Goal: Task Accomplishment & Management: Use online tool/utility

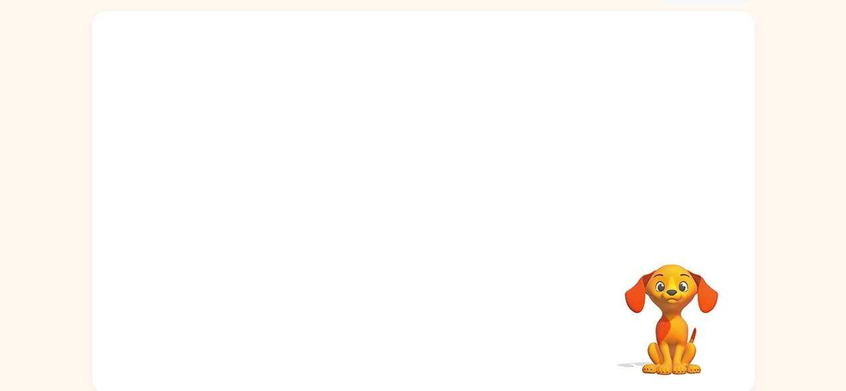
scroll to position [79, 0]
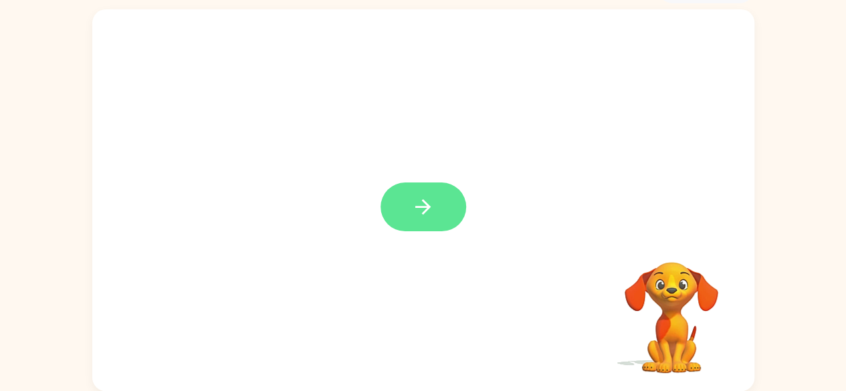
click at [427, 213] on icon "button" at bounding box center [422, 206] width 23 height 23
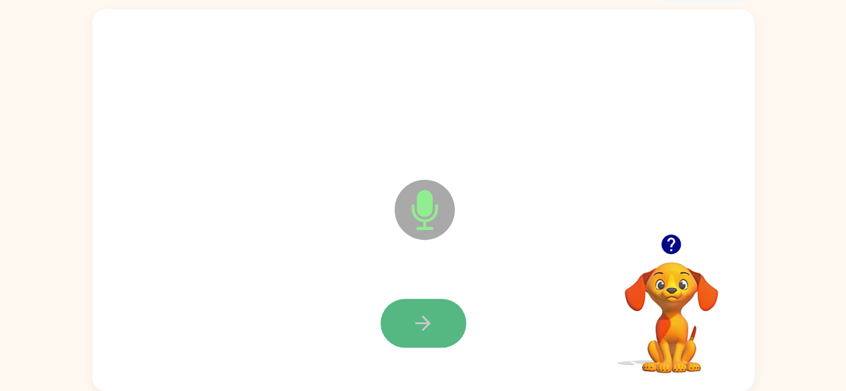
click at [427, 315] on icon "button" at bounding box center [422, 323] width 23 height 23
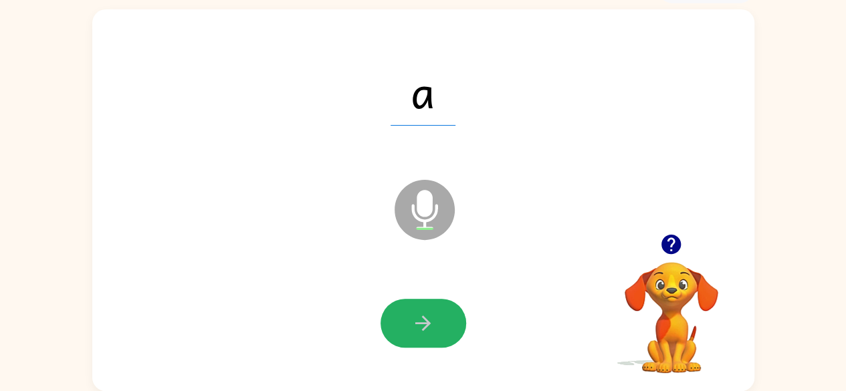
click at [424, 323] on icon "button" at bounding box center [422, 323] width 15 height 15
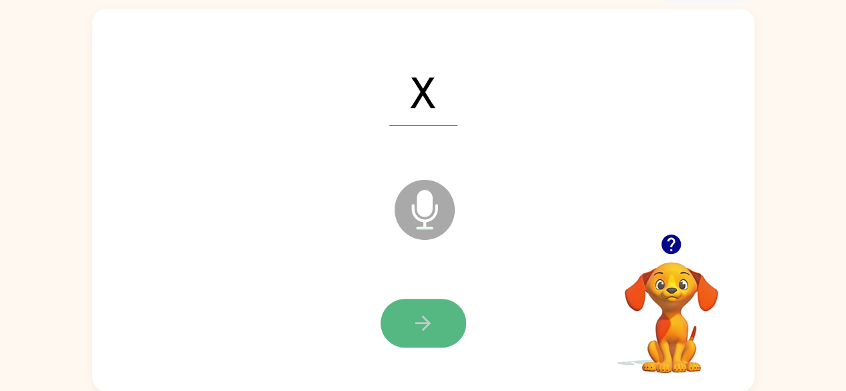
click at [409, 320] on button "button" at bounding box center [423, 323] width 86 height 49
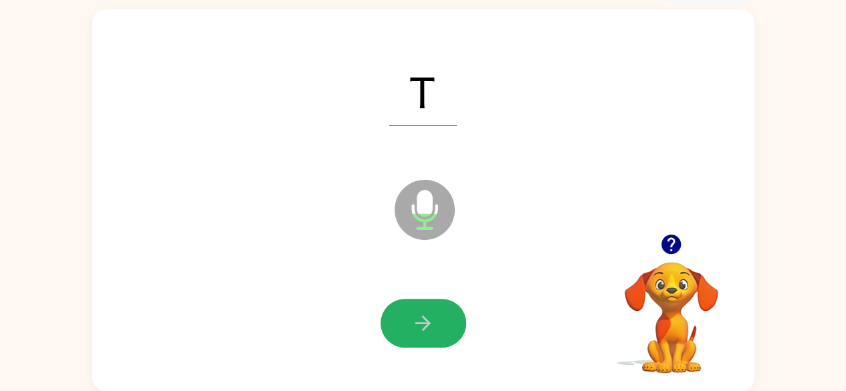
click at [415, 312] on icon "button" at bounding box center [422, 323] width 23 height 23
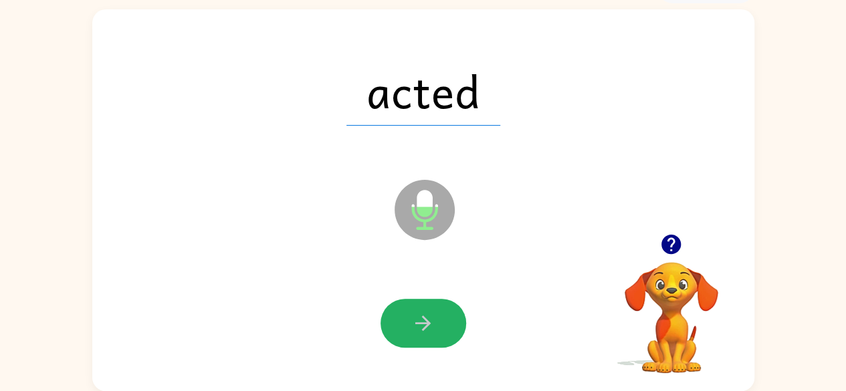
click at [415, 312] on icon "button" at bounding box center [422, 323] width 23 height 23
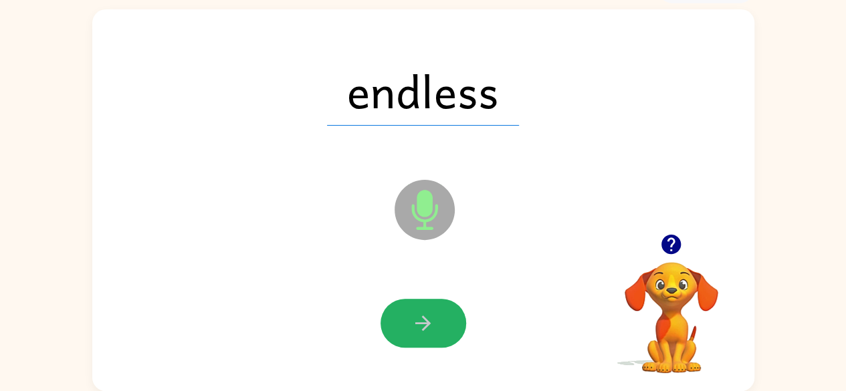
click at [415, 312] on icon "button" at bounding box center [422, 323] width 23 height 23
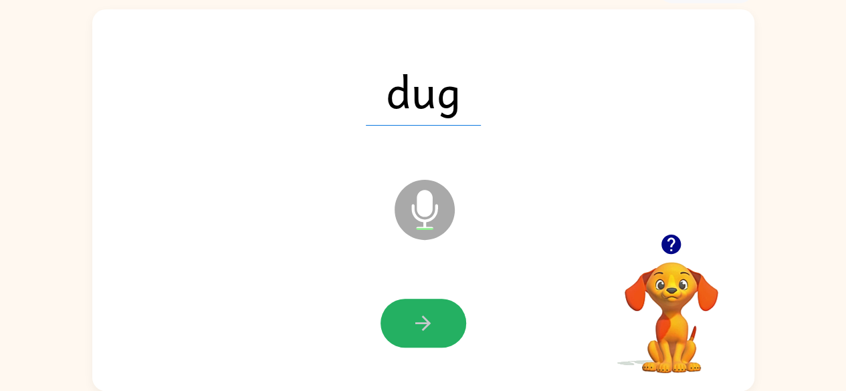
click at [432, 321] on icon "button" at bounding box center [422, 323] width 23 height 23
drag, startPoint x: 424, startPoint y: 312, endPoint x: 427, endPoint y: 306, distance: 6.9
click at [427, 307] on button "button" at bounding box center [423, 323] width 86 height 49
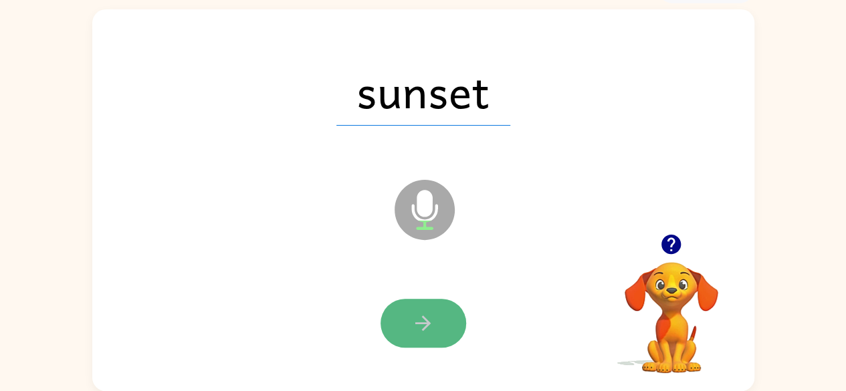
click at [427, 318] on icon "button" at bounding box center [422, 323] width 23 height 23
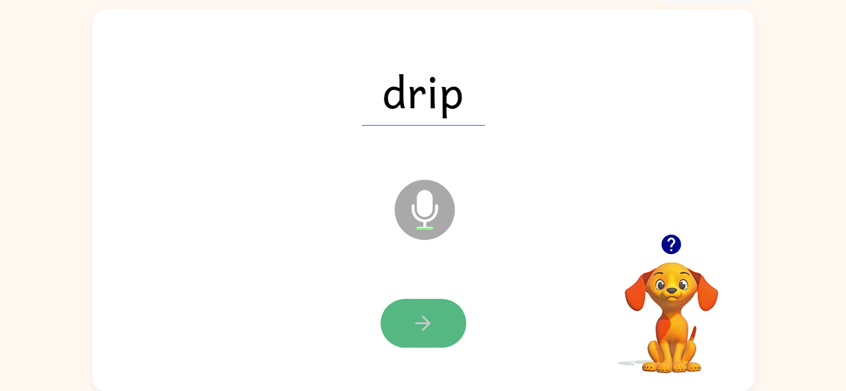
click at [413, 312] on icon "button" at bounding box center [422, 323] width 23 height 23
click at [420, 344] on button "button" at bounding box center [423, 323] width 86 height 49
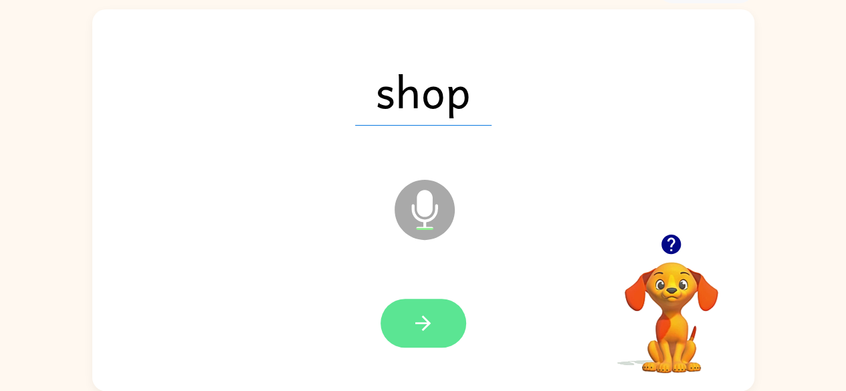
click at [439, 329] on button "button" at bounding box center [423, 323] width 86 height 49
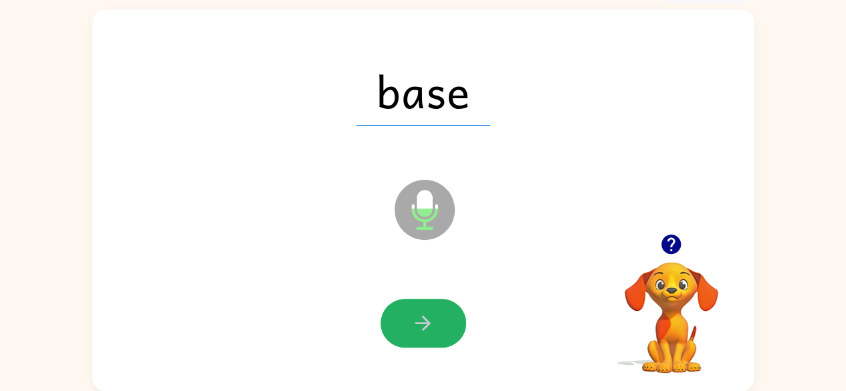
click at [424, 319] on icon "button" at bounding box center [422, 323] width 23 height 23
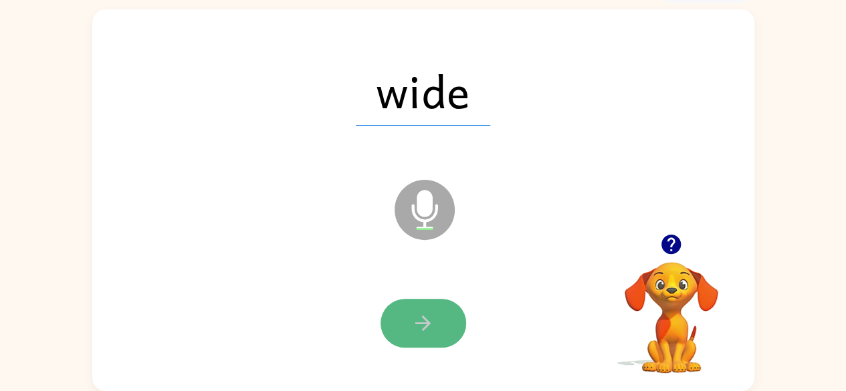
click at [439, 324] on button "button" at bounding box center [423, 323] width 86 height 49
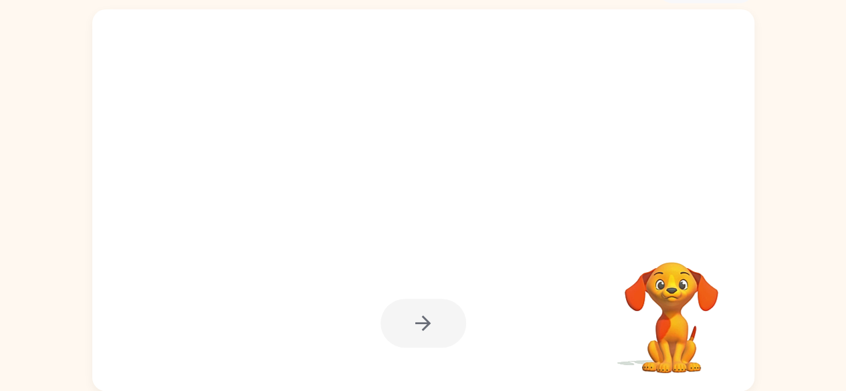
click at [428, 322] on div at bounding box center [423, 323] width 86 height 49
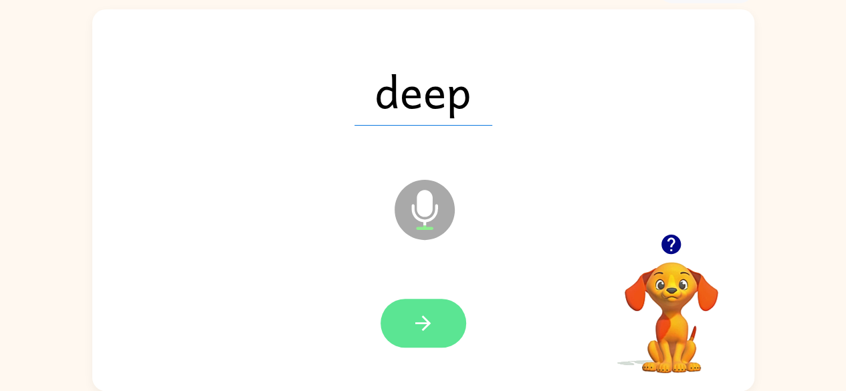
click at [449, 333] on button "button" at bounding box center [423, 323] width 86 height 49
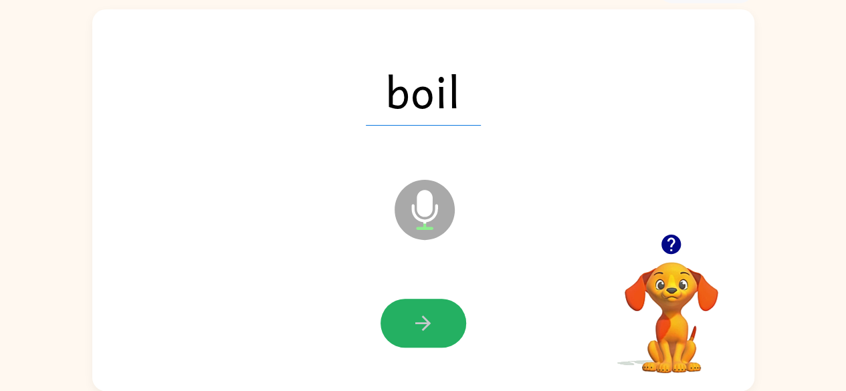
click at [447, 332] on button "button" at bounding box center [423, 323] width 86 height 49
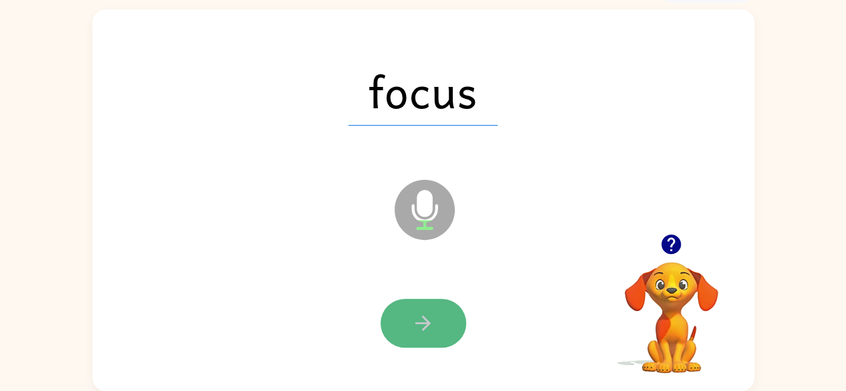
click at [445, 332] on button "button" at bounding box center [423, 323] width 86 height 49
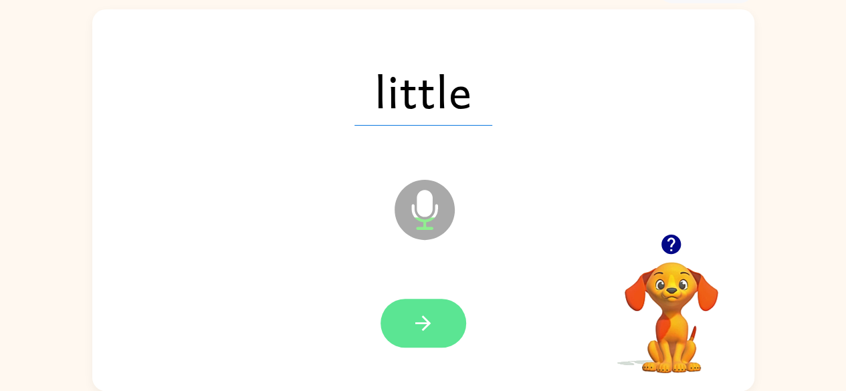
click at [444, 328] on button "button" at bounding box center [423, 323] width 86 height 49
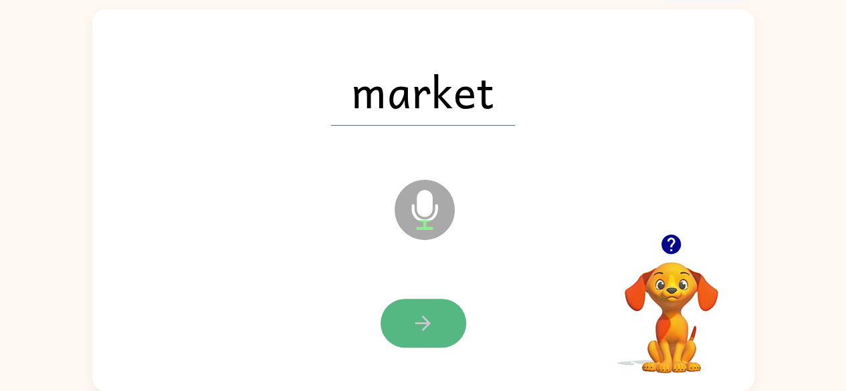
click at [421, 321] on icon "button" at bounding box center [422, 323] width 23 height 23
click at [449, 324] on button "button" at bounding box center [423, 323] width 86 height 49
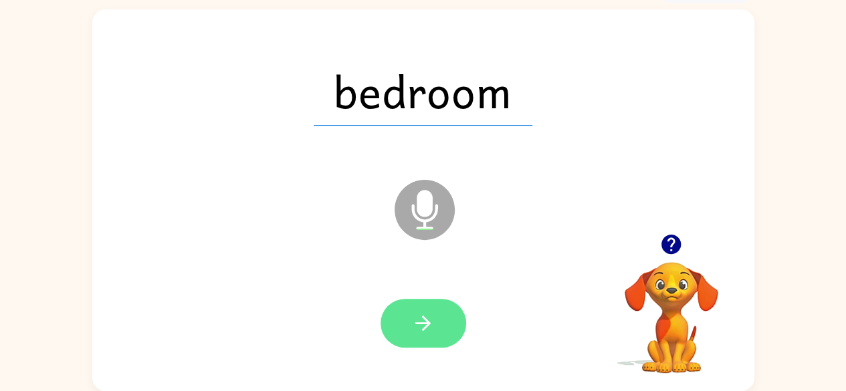
click at [407, 317] on button "button" at bounding box center [423, 323] width 86 height 49
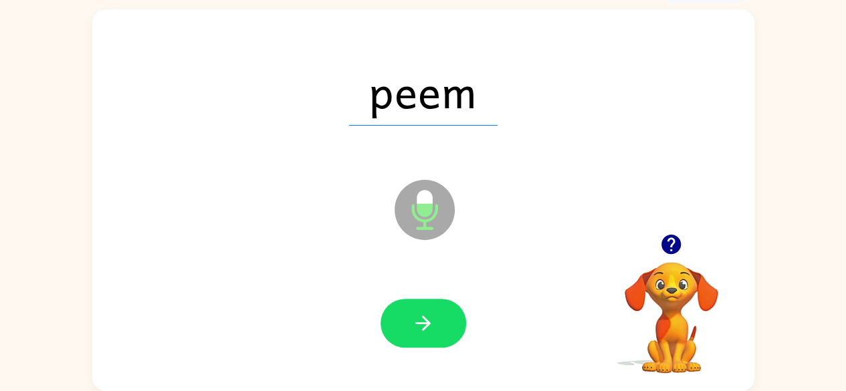
click at [440, 328] on button "button" at bounding box center [423, 323] width 86 height 49
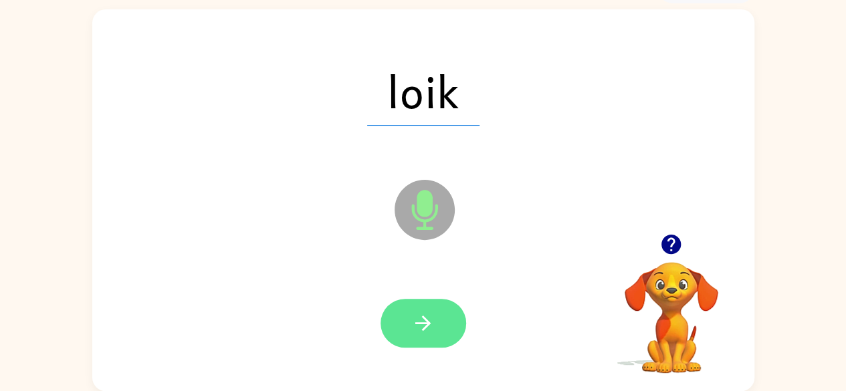
click at [422, 312] on icon "button" at bounding box center [422, 323] width 23 height 23
click at [429, 313] on icon "button" at bounding box center [422, 323] width 23 height 23
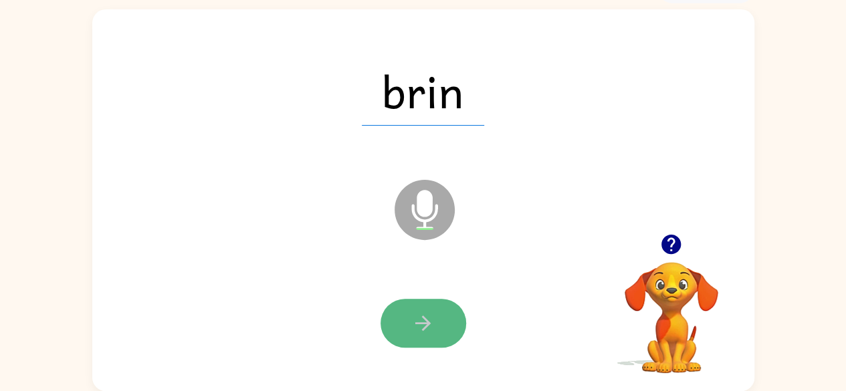
click at [435, 328] on button "button" at bounding box center [423, 323] width 86 height 49
click at [415, 324] on icon "button" at bounding box center [422, 323] width 23 height 23
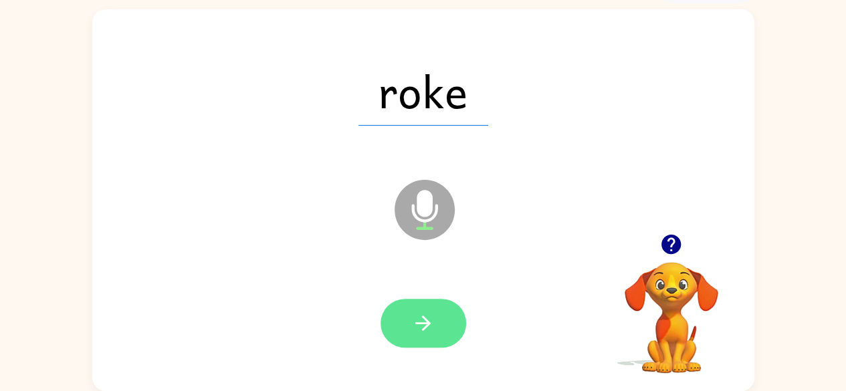
click at [432, 323] on icon "button" at bounding box center [422, 323] width 23 height 23
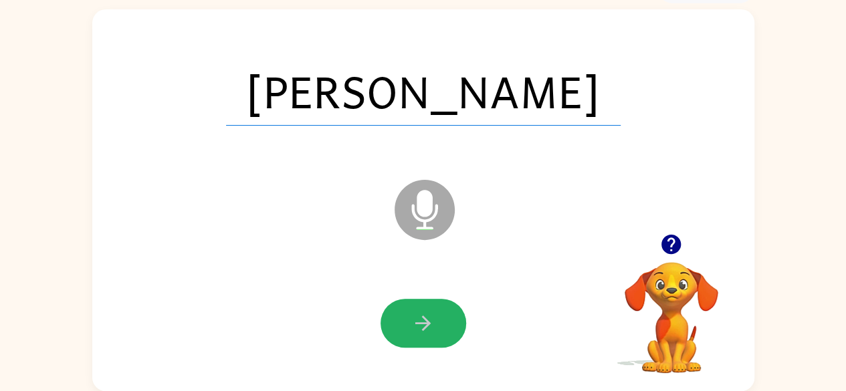
click at [415, 316] on icon "button" at bounding box center [422, 323] width 23 height 23
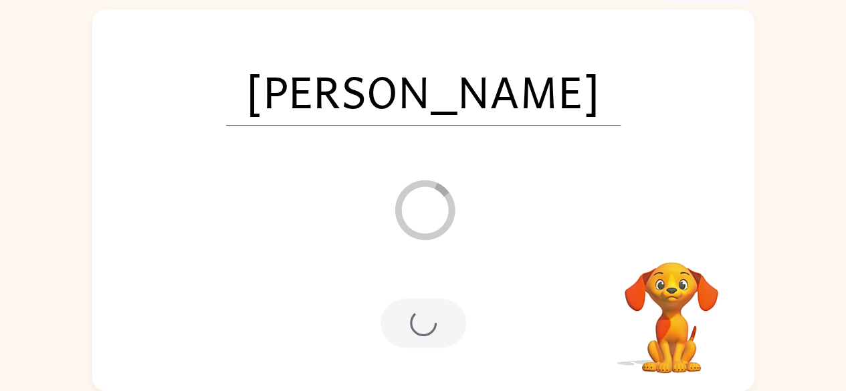
scroll to position [55, 0]
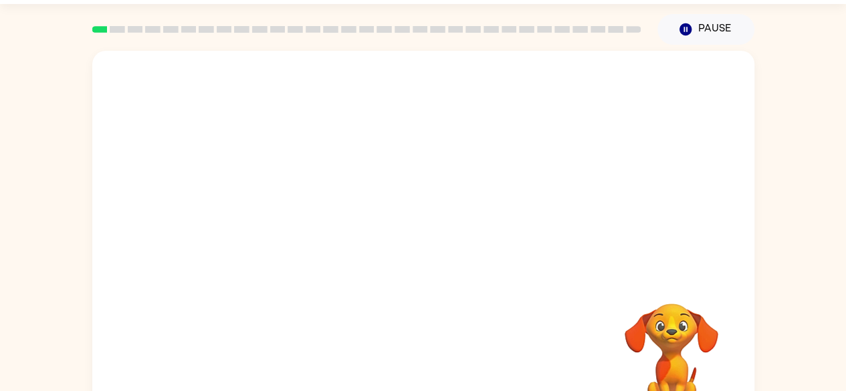
scroll to position [79, 0]
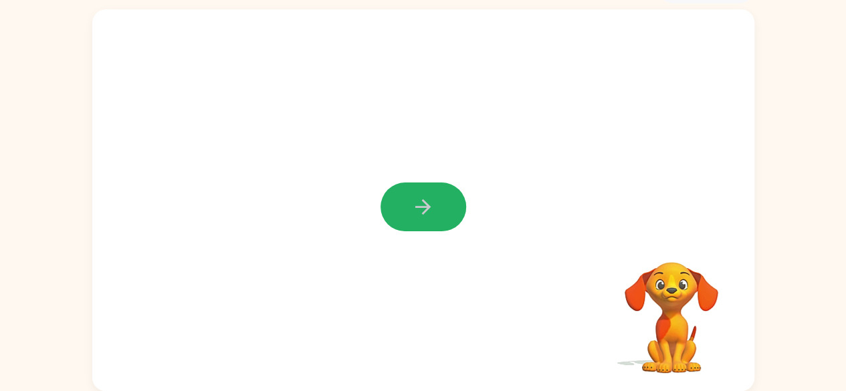
click at [421, 204] on icon "button" at bounding box center [422, 206] width 23 height 23
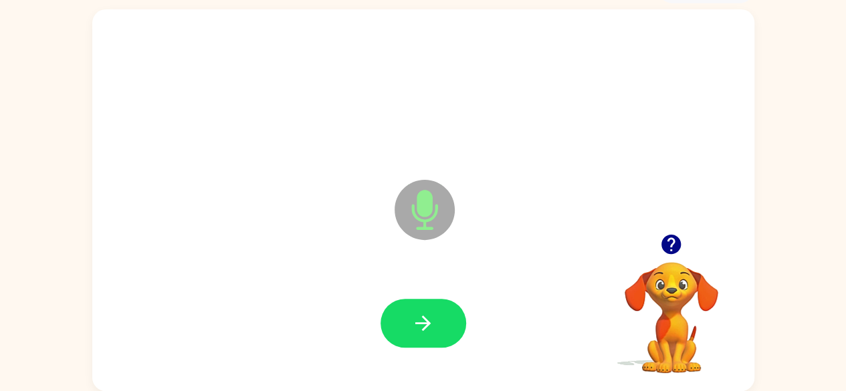
click at [421, 204] on icon "Microphone The Microphone is here when it is your turn to talk" at bounding box center [491, 227] width 201 height 100
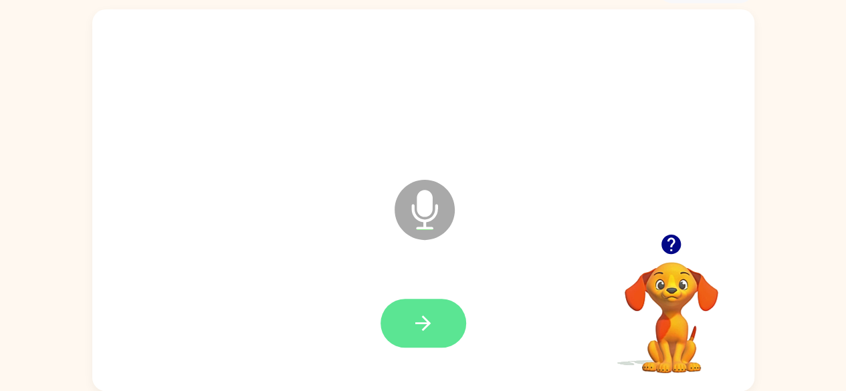
click at [417, 314] on icon "button" at bounding box center [422, 323] width 23 height 23
click at [423, 332] on icon "button" at bounding box center [422, 323] width 23 height 23
click at [415, 322] on icon "button" at bounding box center [422, 323] width 15 height 15
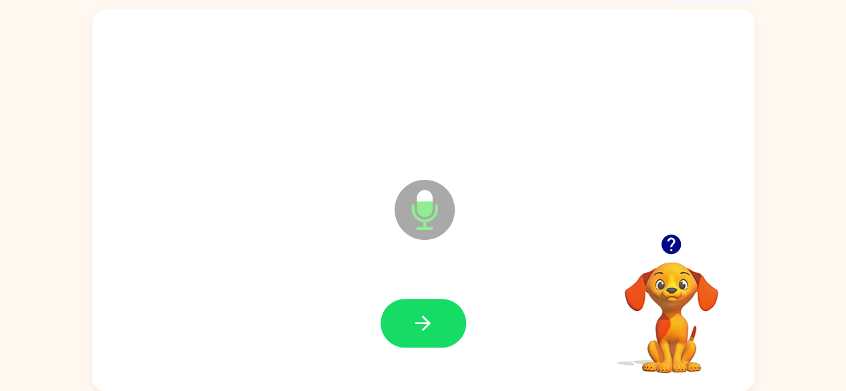
click at [415, 329] on icon "button" at bounding box center [422, 323] width 23 height 23
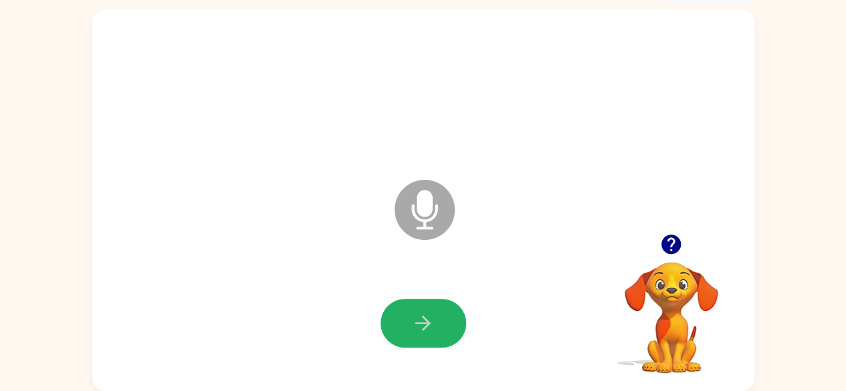
click at [415, 329] on icon "button" at bounding box center [422, 323] width 23 height 23
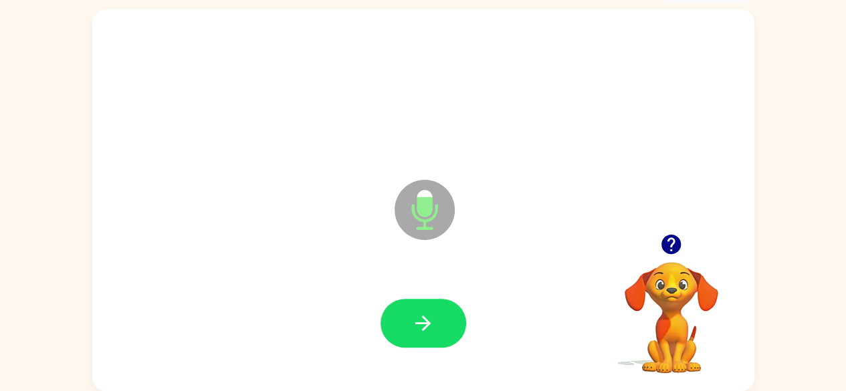
click at [415, 329] on icon "button" at bounding box center [422, 323] width 23 height 23
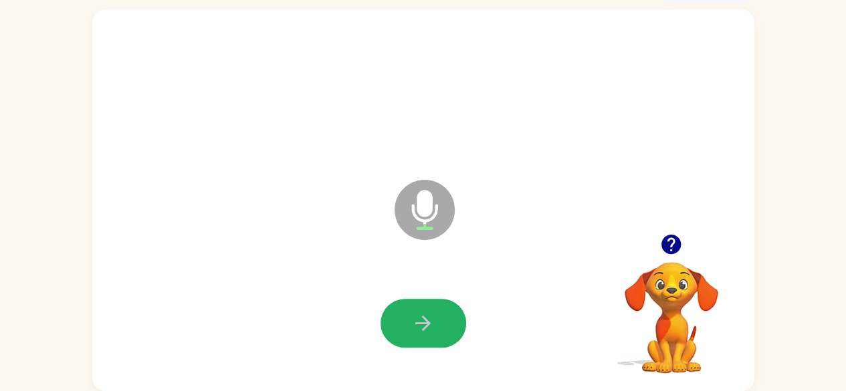
click at [415, 329] on icon "button" at bounding box center [422, 323] width 23 height 23
click at [417, 327] on icon "button" at bounding box center [422, 323] width 23 height 23
click at [419, 326] on icon "button" at bounding box center [422, 323] width 23 height 23
drag, startPoint x: 419, startPoint y: 326, endPoint x: 346, endPoint y: 319, distance: 72.5
click at [346, 319] on div at bounding box center [423, 324] width 635 height 110
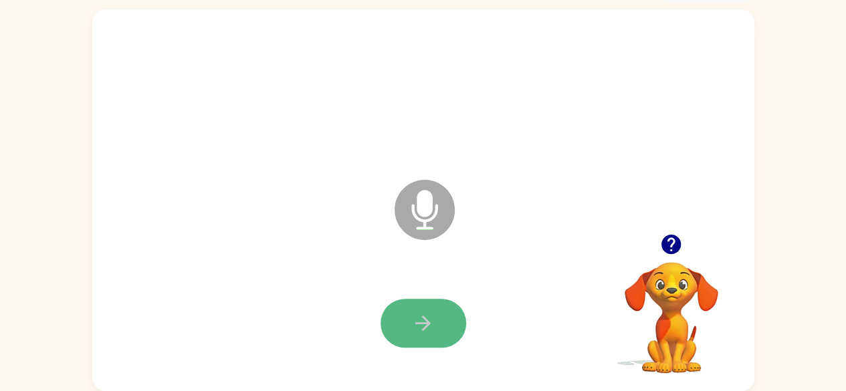
click at [408, 314] on button "button" at bounding box center [423, 323] width 86 height 49
click at [424, 324] on icon "button" at bounding box center [422, 323] width 15 height 15
click at [427, 319] on icon "button" at bounding box center [422, 323] width 23 height 23
click at [431, 316] on icon "button" at bounding box center [422, 323] width 23 height 23
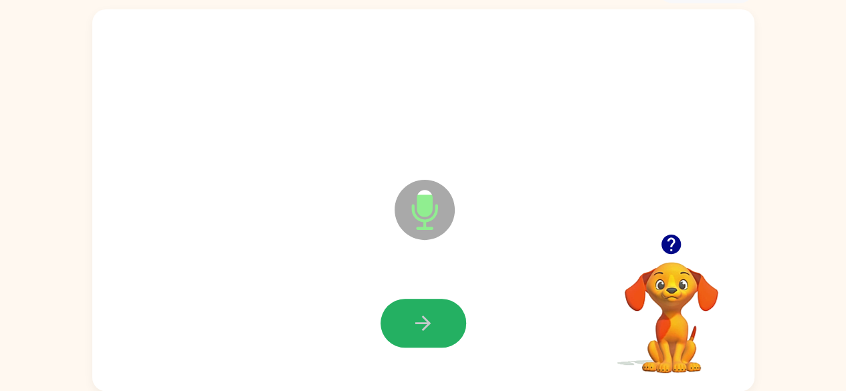
click at [431, 316] on icon "button" at bounding box center [422, 323] width 23 height 23
click at [435, 315] on button "button" at bounding box center [423, 323] width 86 height 49
click at [435, 320] on button "button" at bounding box center [423, 323] width 86 height 49
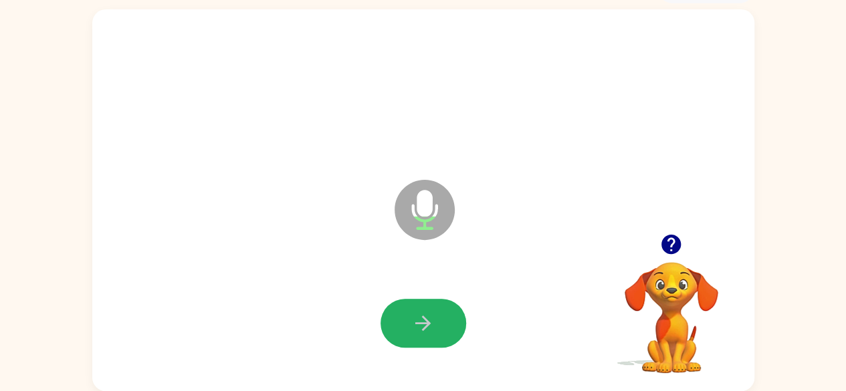
click at [435, 320] on button "button" at bounding box center [423, 323] width 86 height 49
click at [445, 327] on button "button" at bounding box center [423, 323] width 86 height 49
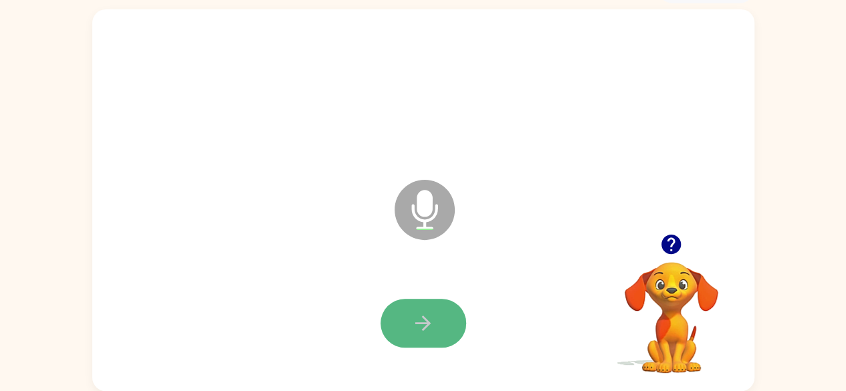
click at [423, 323] on icon "button" at bounding box center [422, 323] width 15 height 15
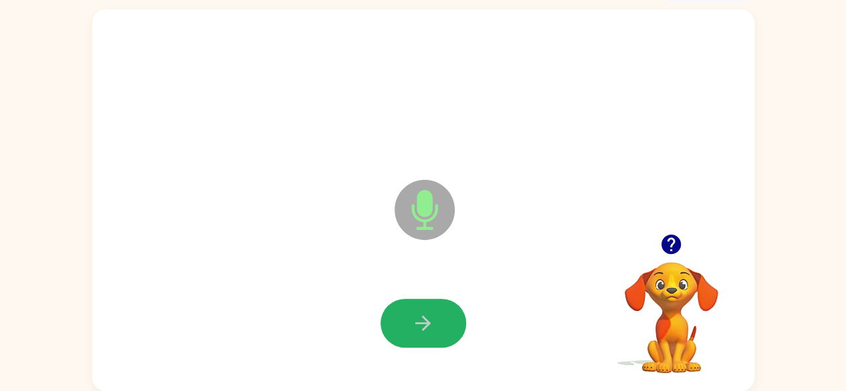
click at [423, 323] on icon "button" at bounding box center [422, 323] width 15 height 15
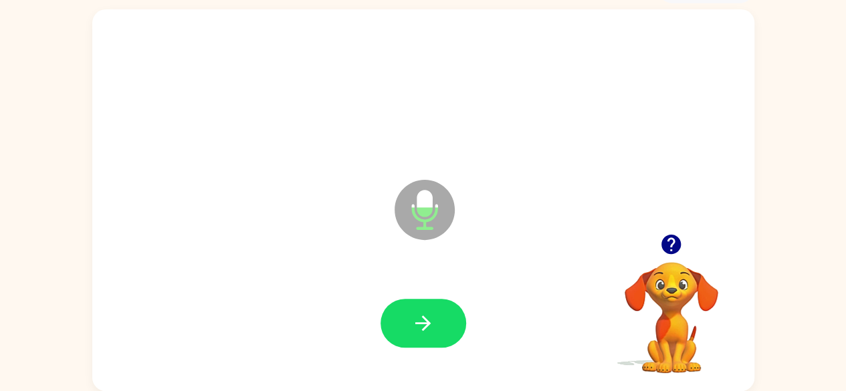
click at [423, 323] on icon "button" at bounding box center [422, 323] width 15 height 15
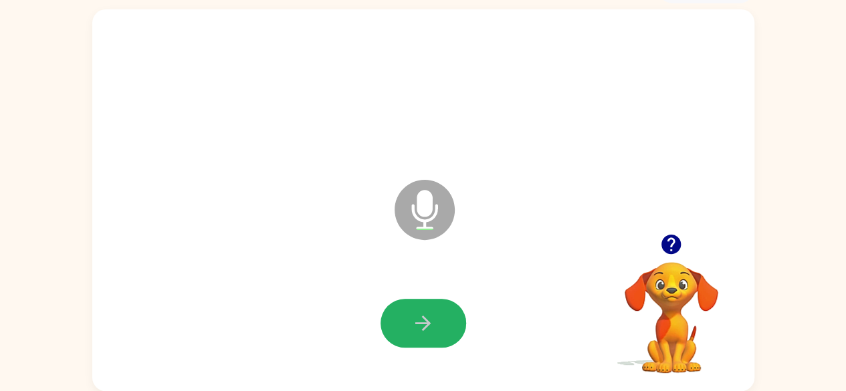
click at [423, 323] on icon "button" at bounding box center [422, 323] width 15 height 15
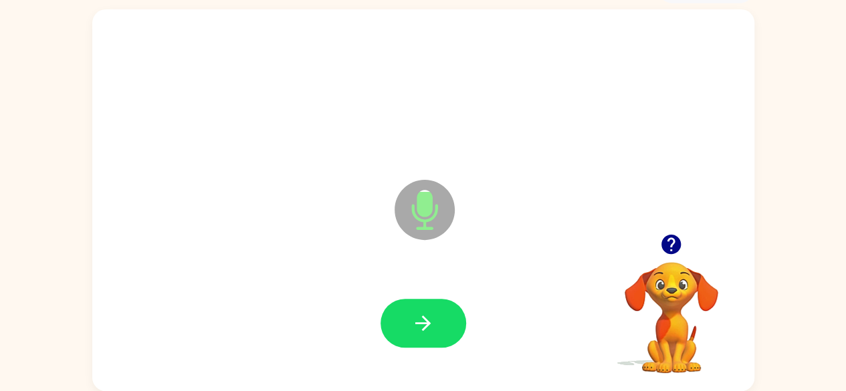
click at [423, 323] on icon "button" at bounding box center [422, 323] width 15 height 15
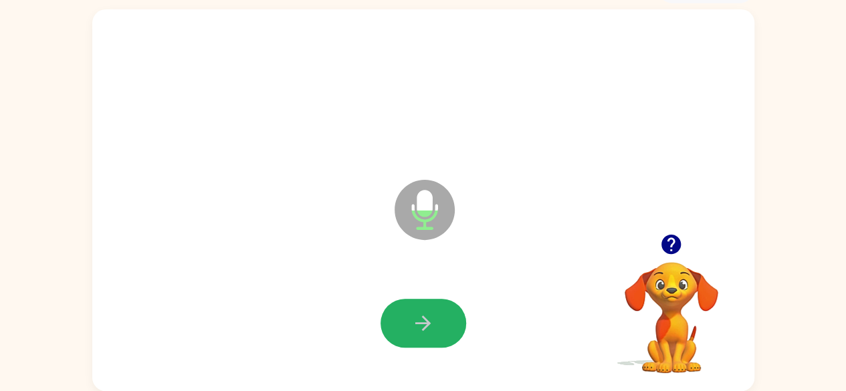
click at [423, 323] on icon "button" at bounding box center [422, 323] width 15 height 15
click at [425, 321] on icon "button" at bounding box center [422, 323] width 23 height 23
click at [426, 320] on icon "button" at bounding box center [422, 323] width 23 height 23
click at [428, 317] on icon "button" at bounding box center [422, 323] width 23 height 23
click at [429, 314] on icon "button" at bounding box center [422, 323] width 23 height 23
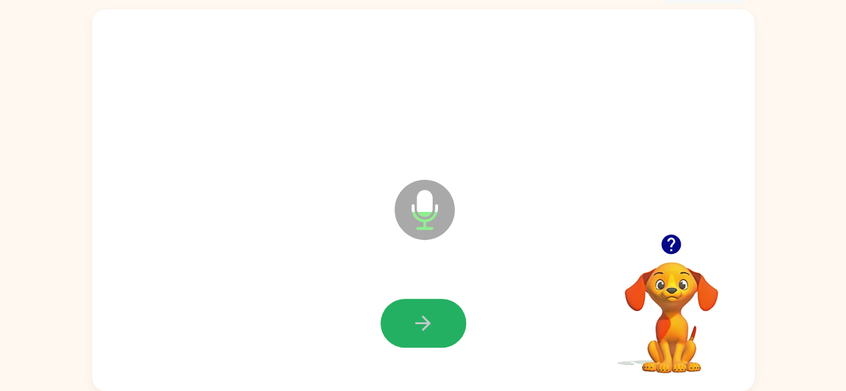
click at [429, 314] on icon "button" at bounding box center [422, 323] width 23 height 23
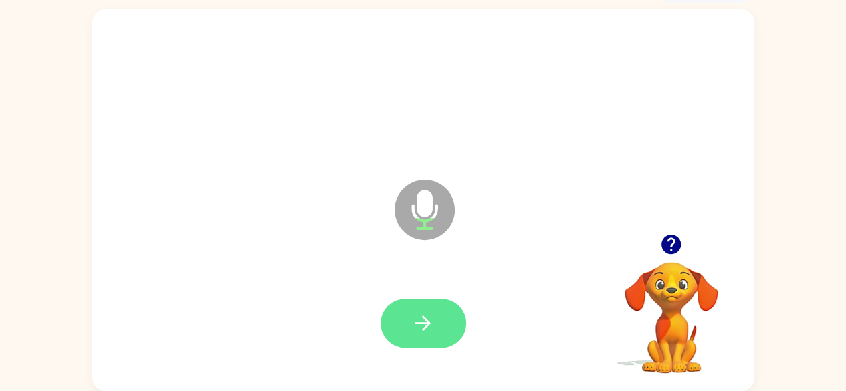
click at [405, 319] on button "button" at bounding box center [423, 323] width 86 height 49
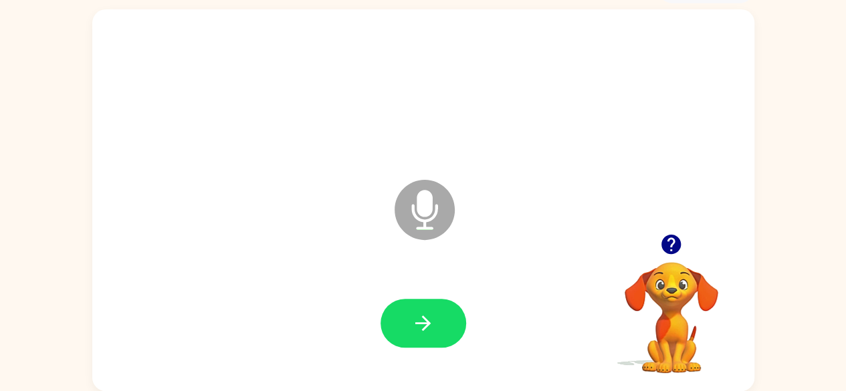
click at [669, 235] on icon "button" at bounding box center [670, 244] width 23 height 23
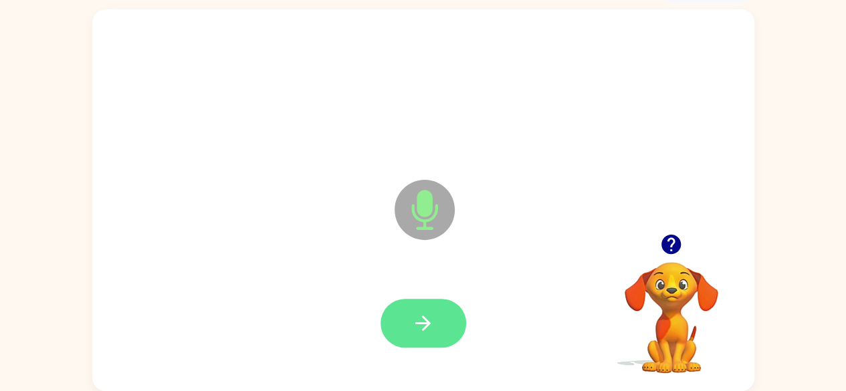
click at [421, 322] on icon "button" at bounding box center [422, 323] width 15 height 15
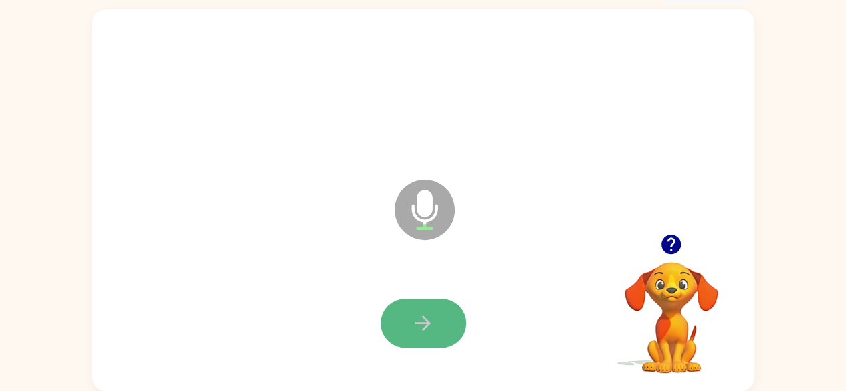
click at [445, 316] on button "button" at bounding box center [423, 323] width 86 height 49
click at [432, 332] on icon "button" at bounding box center [422, 323] width 23 height 23
click at [435, 333] on button "button" at bounding box center [423, 323] width 86 height 49
click at [437, 328] on button "button" at bounding box center [423, 323] width 86 height 49
click at [413, 314] on icon "button" at bounding box center [422, 323] width 23 height 23
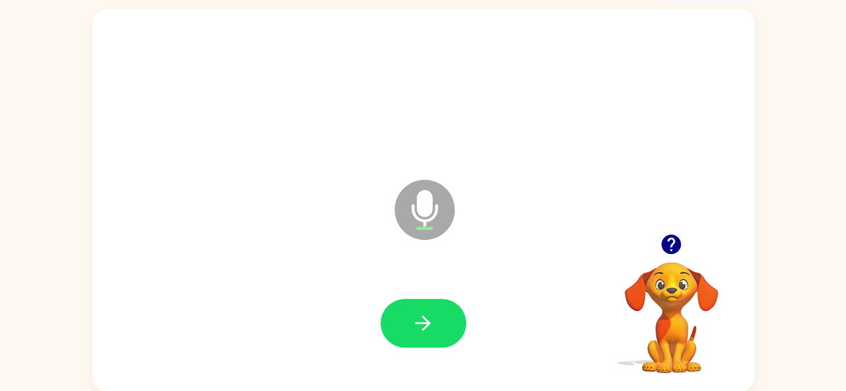
click at [414, 314] on icon "button" at bounding box center [422, 323] width 23 height 23
click at [414, 308] on button "button" at bounding box center [423, 323] width 86 height 49
click at [418, 308] on button "button" at bounding box center [423, 323] width 86 height 49
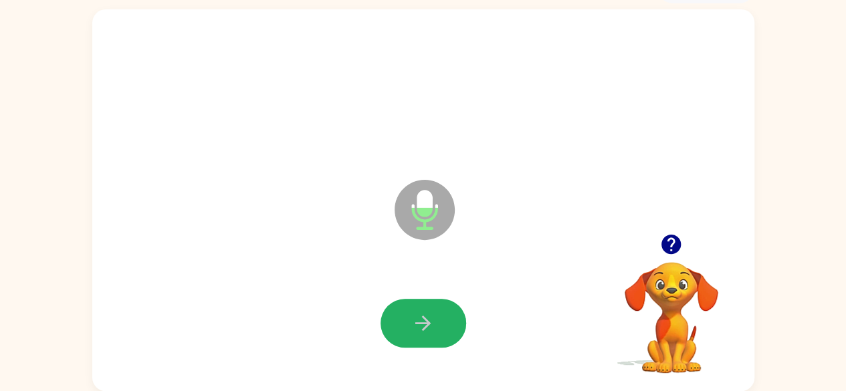
click at [418, 308] on button "button" at bounding box center [423, 323] width 86 height 49
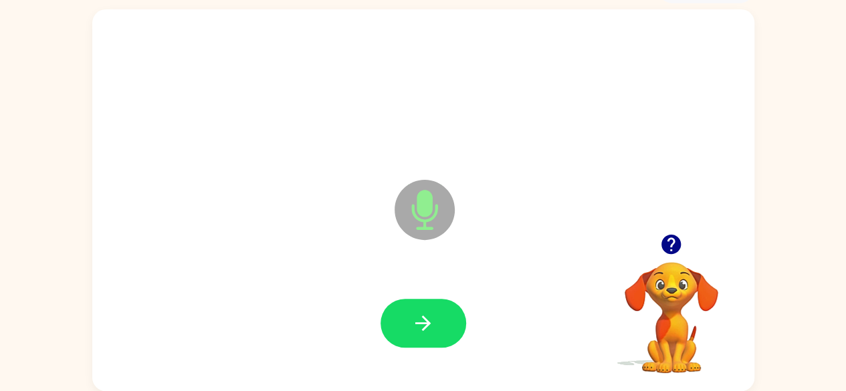
click at [418, 308] on button "button" at bounding box center [423, 323] width 86 height 49
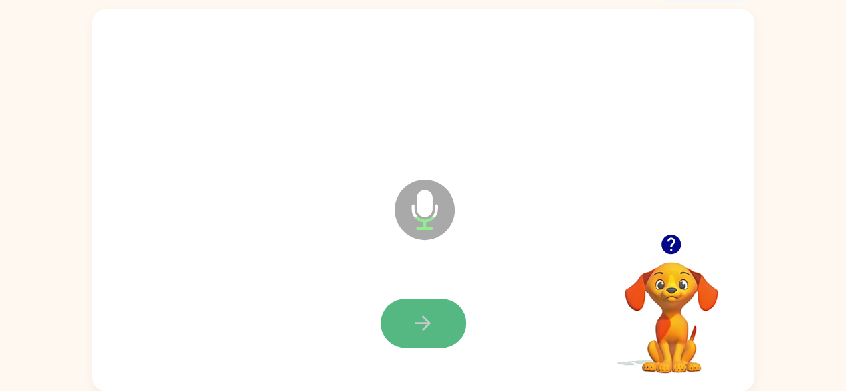
click at [424, 314] on icon "button" at bounding box center [422, 323] width 23 height 23
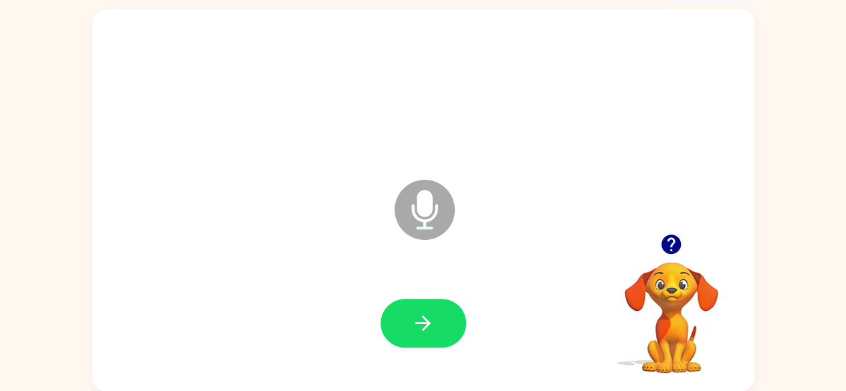
click at [673, 241] on icon "button" at bounding box center [670, 244] width 23 height 23
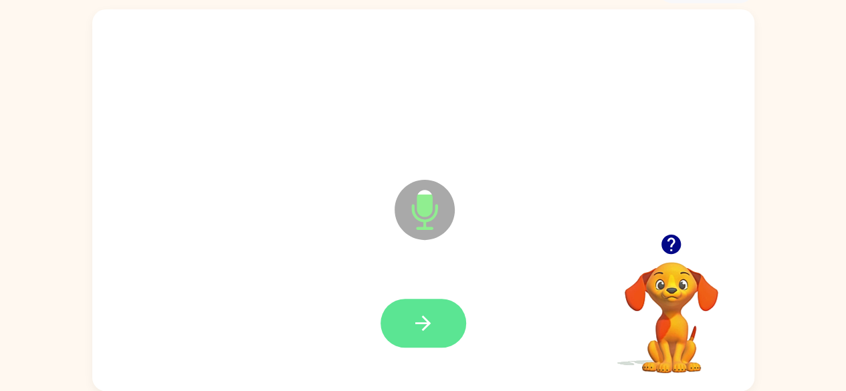
click at [417, 315] on icon "button" at bounding box center [422, 323] width 23 height 23
click at [414, 318] on icon "button" at bounding box center [422, 323] width 23 height 23
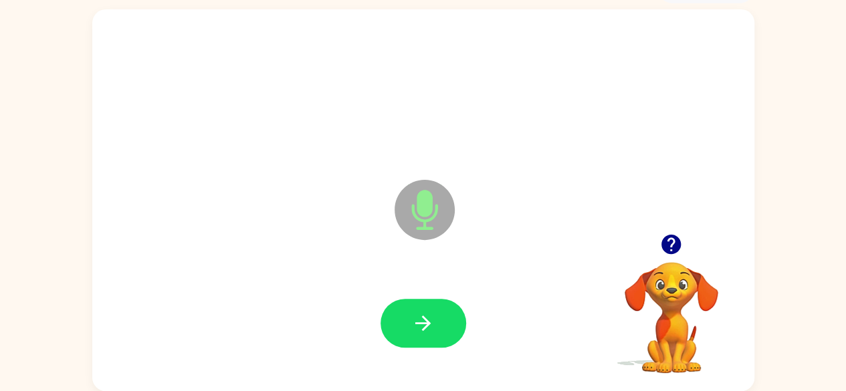
click at [414, 318] on icon "button" at bounding box center [422, 323] width 23 height 23
click at [420, 318] on icon "button" at bounding box center [422, 323] width 23 height 23
click at [429, 316] on icon "button" at bounding box center [422, 323] width 23 height 23
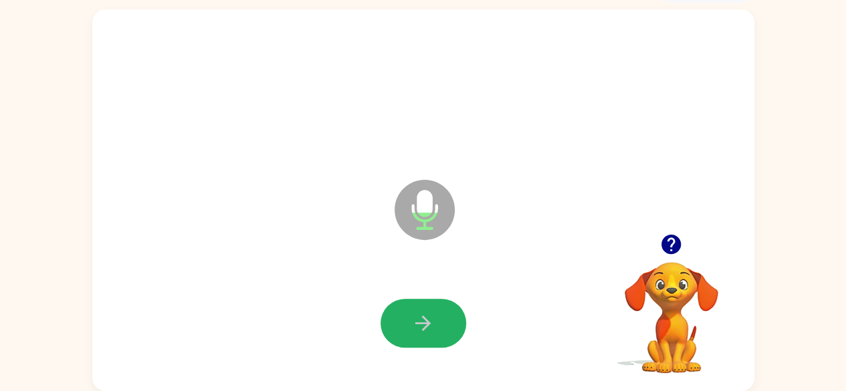
click at [433, 315] on icon "button" at bounding box center [422, 323] width 23 height 23
click at [402, 321] on button "button" at bounding box center [423, 323] width 86 height 49
click at [412, 320] on button "button" at bounding box center [423, 323] width 86 height 49
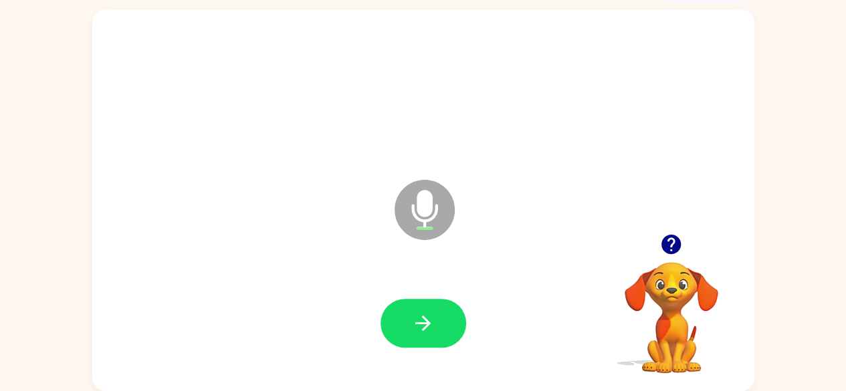
click at [673, 237] on icon "button" at bounding box center [670, 244] width 19 height 19
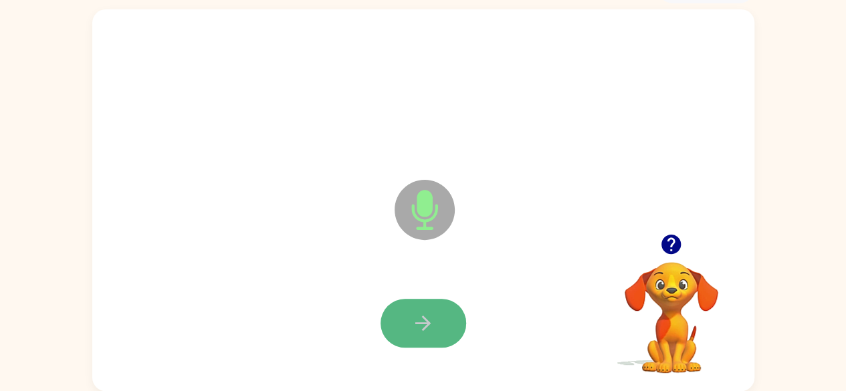
click at [422, 318] on icon "button" at bounding box center [422, 323] width 23 height 23
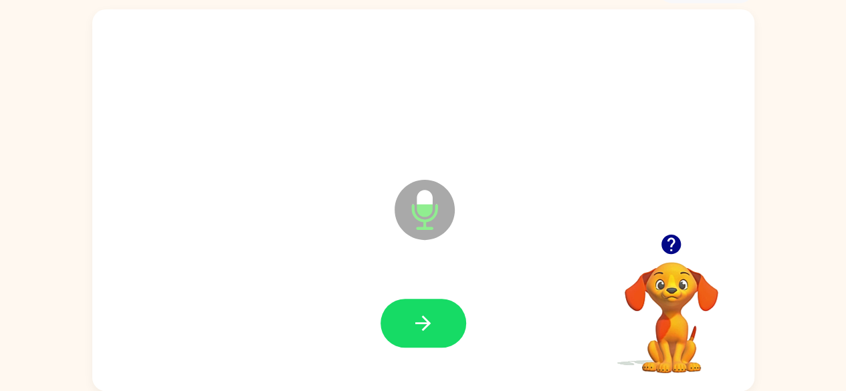
click at [428, 312] on icon "button" at bounding box center [422, 323] width 23 height 23
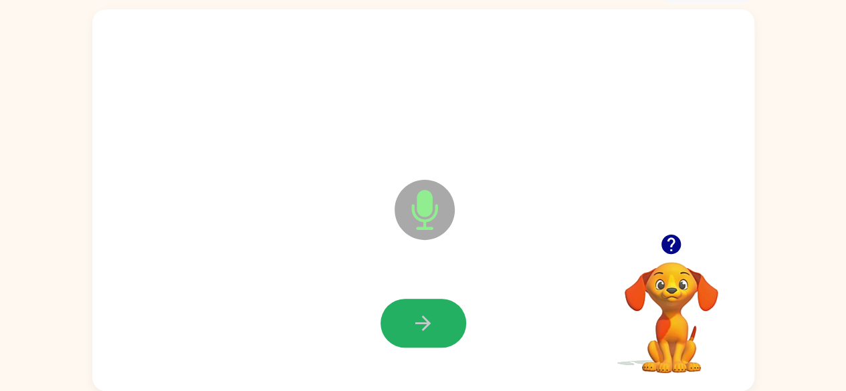
click at [428, 312] on icon "button" at bounding box center [422, 323] width 23 height 23
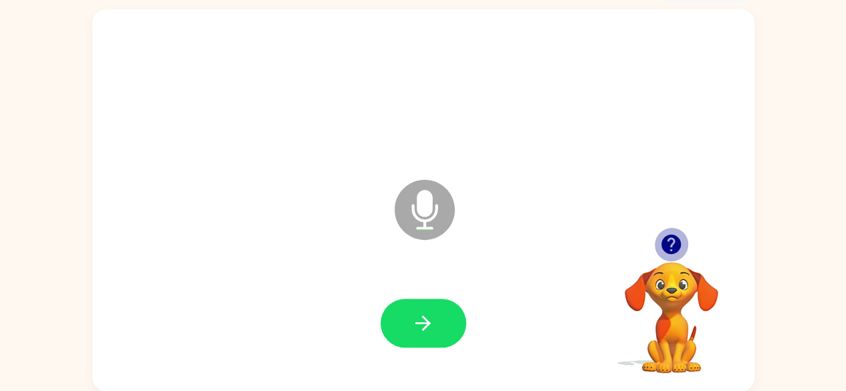
click at [666, 245] on icon "button" at bounding box center [670, 244] width 19 height 19
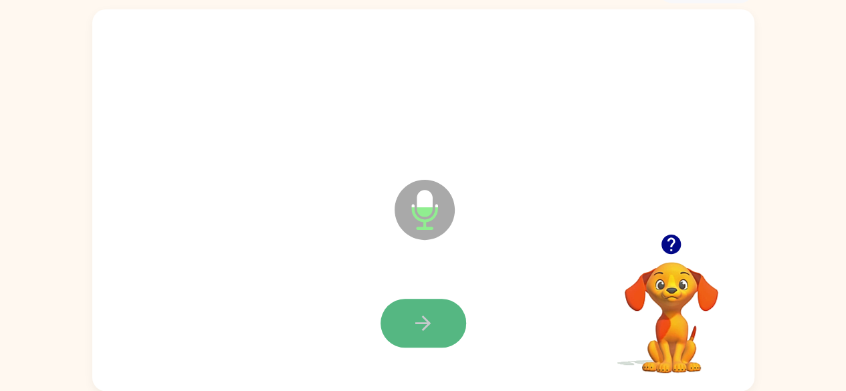
click at [419, 308] on button "button" at bounding box center [423, 323] width 86 height 49
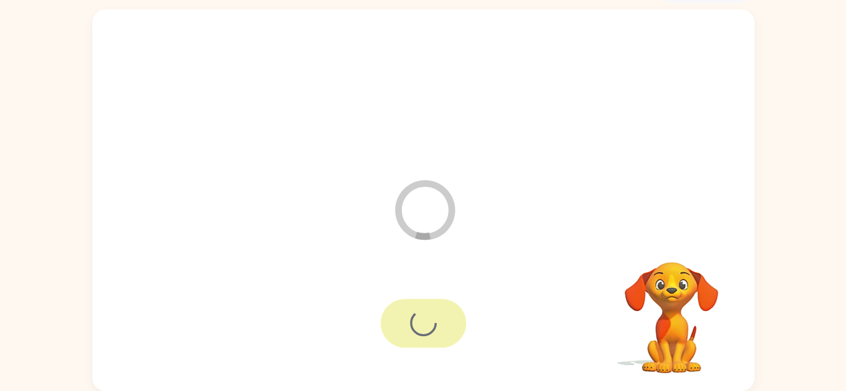
scroll to position [55, 0]
